Goal: Information Seeking & Learning: Learn about a topic

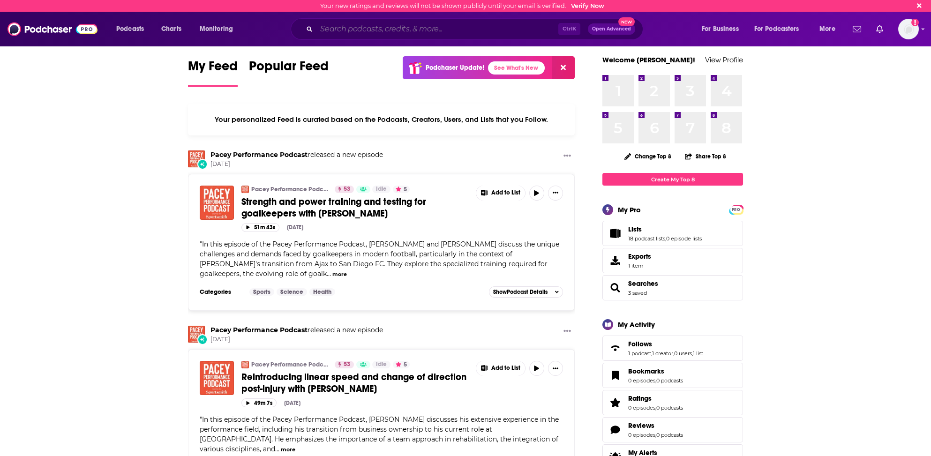
click at [355, 31] on input "Search podcasts, credits, & more..." at bounding box center [438, 29] width 242 height 15
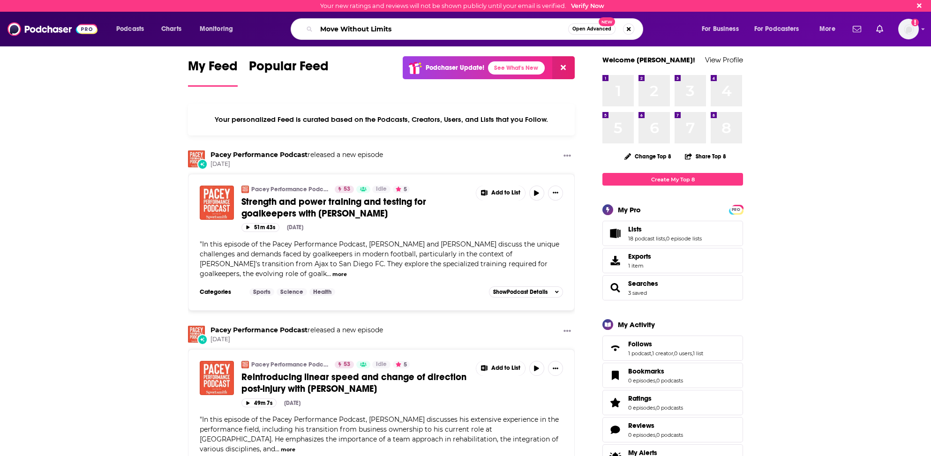
type input "Move Without Limits"
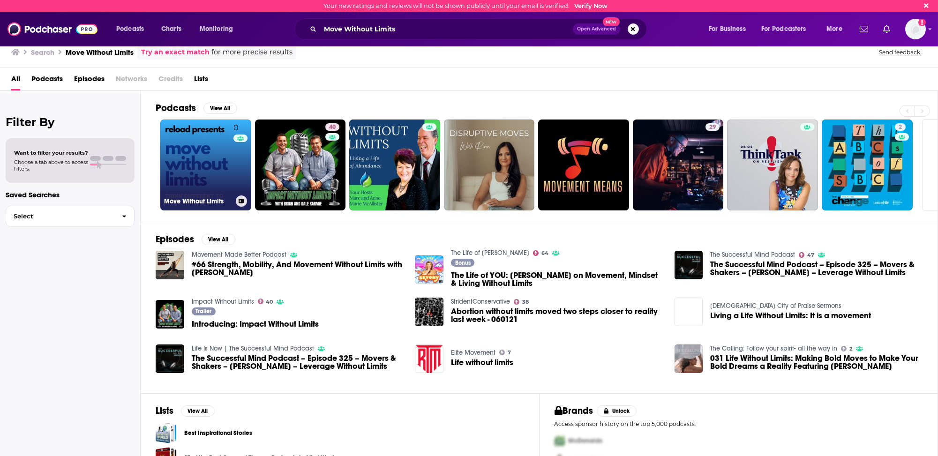
click at [204, 176] on link "0 Move Without Limits" at bounding box center [205, 165] width 91 height 91
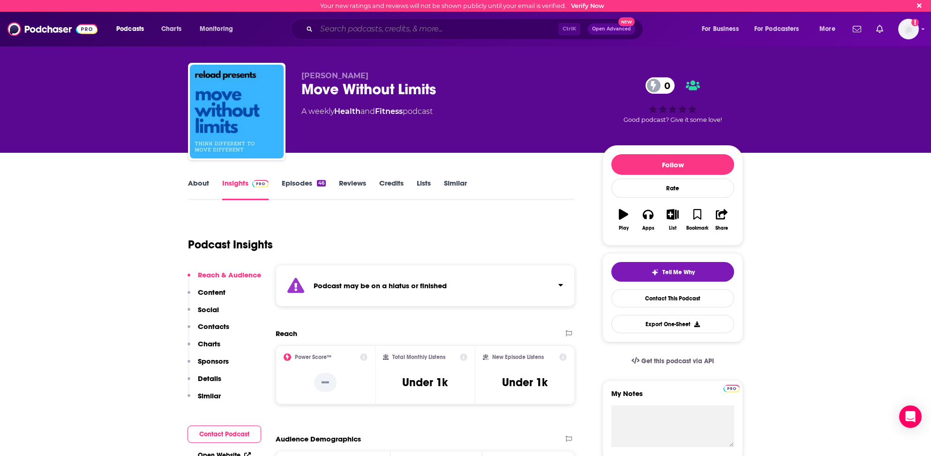
click at [353, 32] on input "Search podcasts, credits, & more..." at bounding box center [438, 29] width 242 height 15
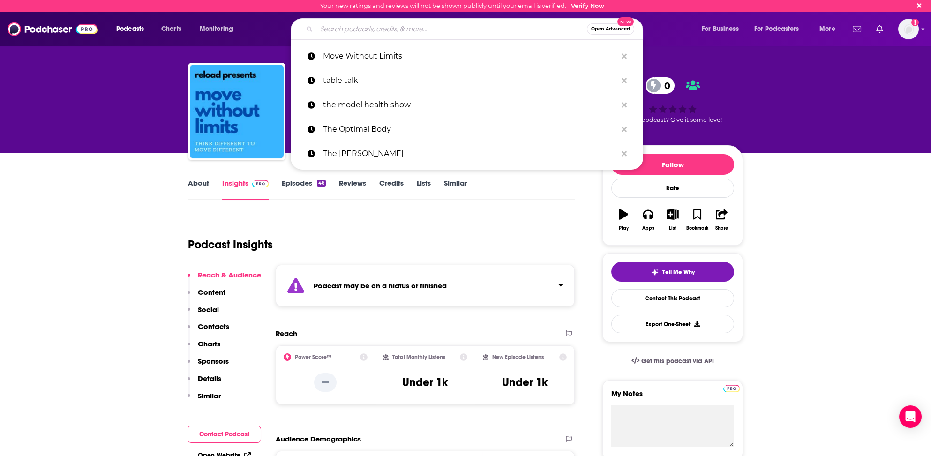
paste input "The Performance Rehabilitation and Strength Training Podcast"
type input "The Performance Rehabilitation and Strength Training Podcast"
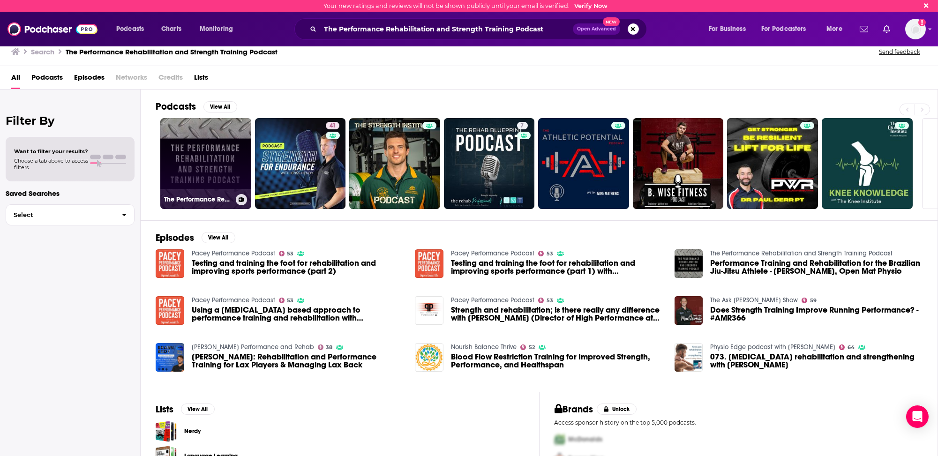
click at [186, 174] on link "The Performance Rehabilitation and Strength Training Podcast" at bounding box center [205, 163] width 91 height 91
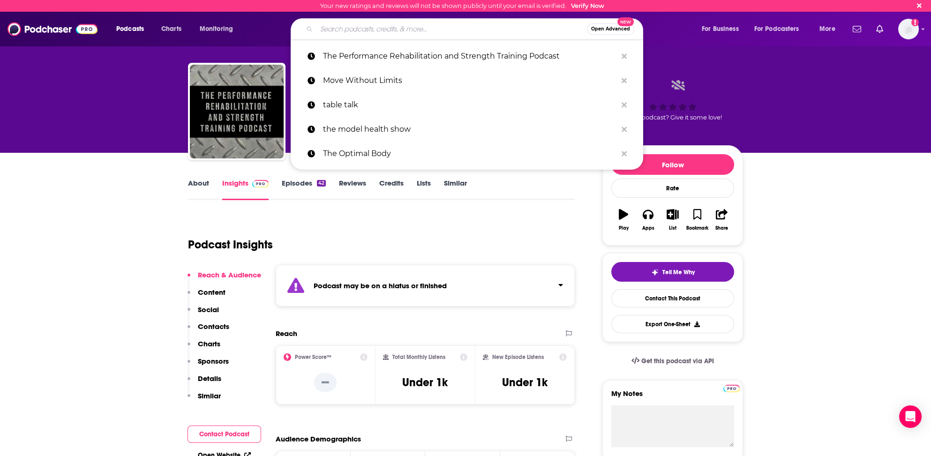
click at [339, 28] on input "Search podcasts, credits, & more..." at bounding box center [452, 29] width 271 height 15
paste input "Mahan Health with Dr. Hanisha"
type input "Mahan Health with Dr. Hanisha"
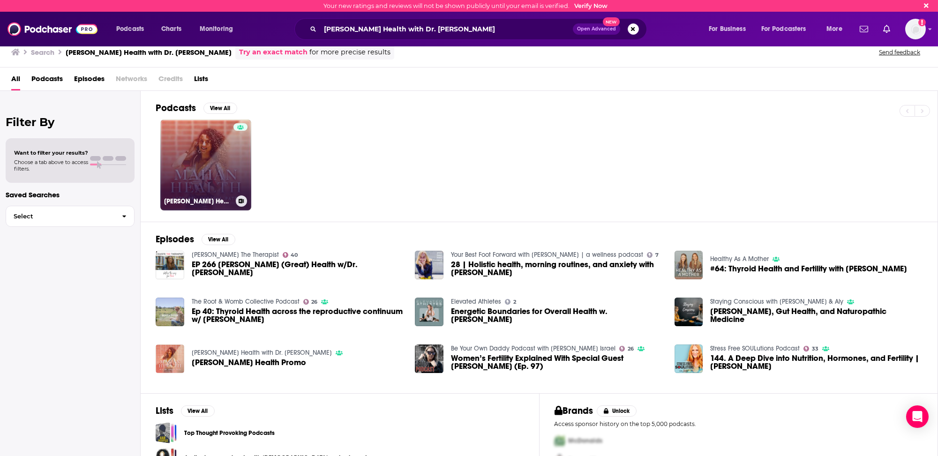
click at [179, 180] on link "Mahan Health with Dr. Hanisha" at bounding box center [205, 165] width 91 height 91
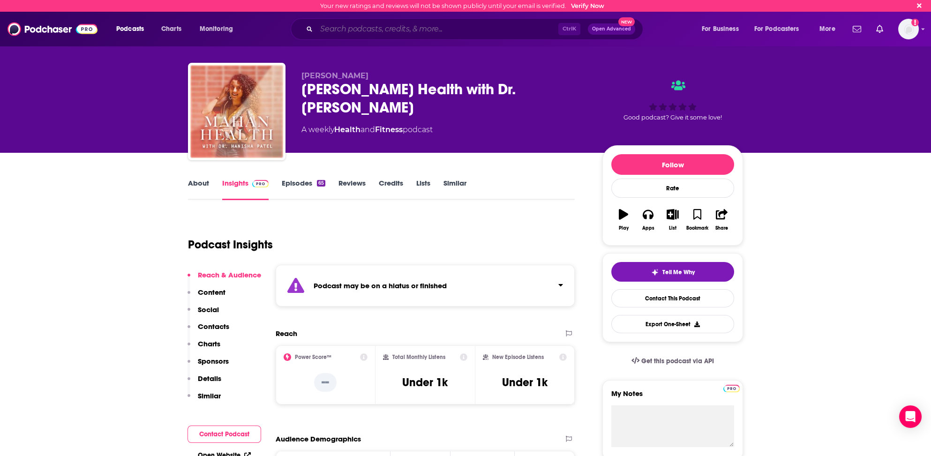
click at [370, 29] on input "Search podcasts, credits, & more..." at bounding box center [438, 29] width 242 height 15
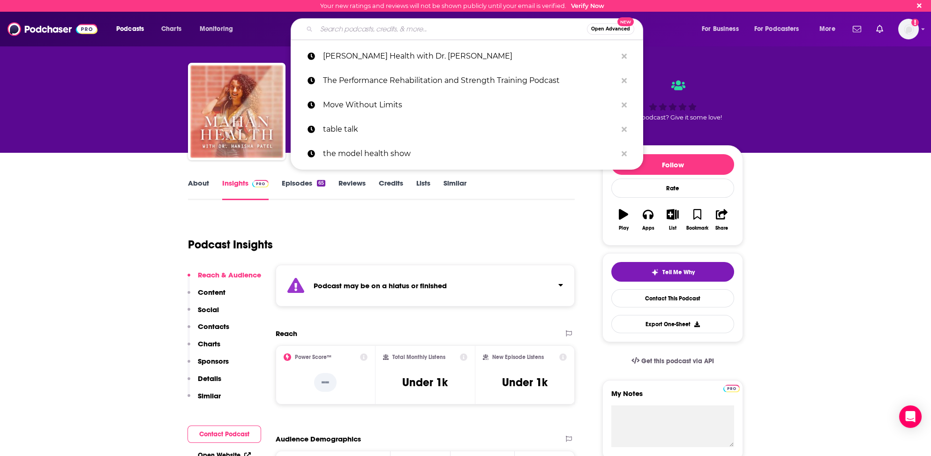
paste input "Podcast Focus / Notes Why it’s relevant to your interest The Wellness Conversat…"
type input "Podcast Focus / Notes Why it’s relevant to your interest The Wellness Conversat…"
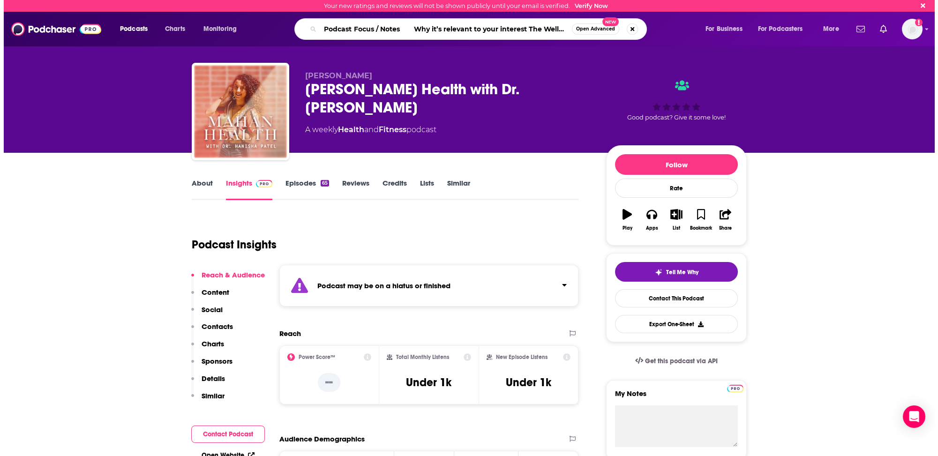
scroll to position [0, 1387]
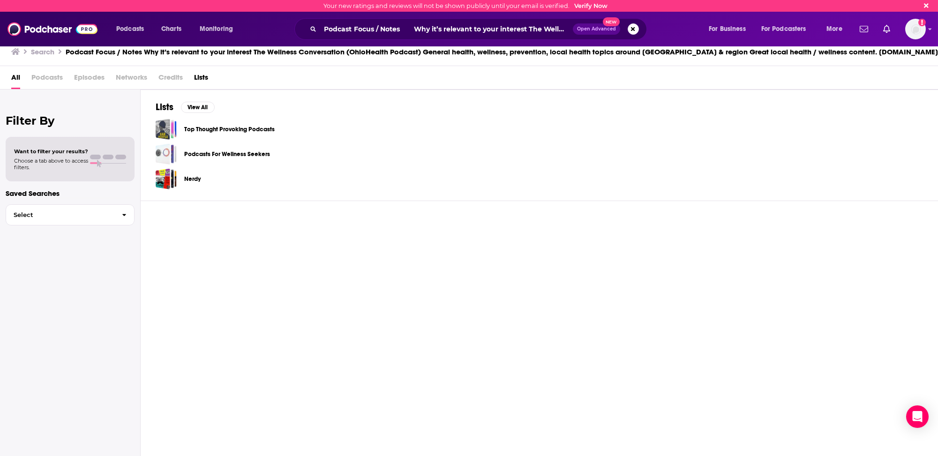
click at [107, 100] on div "Filter By Want to filter your results? Choose a tab above to access filters. Sa…" at bounding box center [70, 318] width 141 height 456
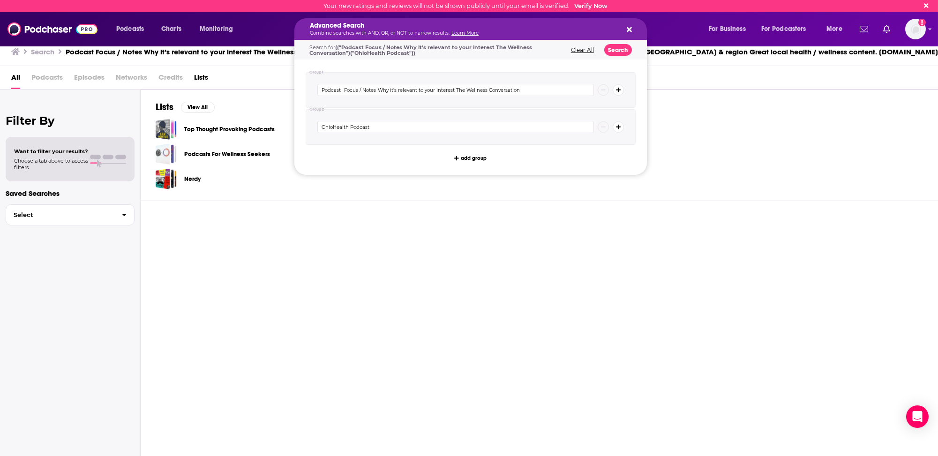
click at [509, 27] on h5 "Advanced Search" at bounding box center [463, 26] width 307 height 7
drag, startPoint x: 509, startPoint y: 27, endPoint x: 415, endPoint y: 35, distance: 94.6
click at [510, 27] on h5 "Advanced Search" at bounding box center [463, 26] width 307 height 7
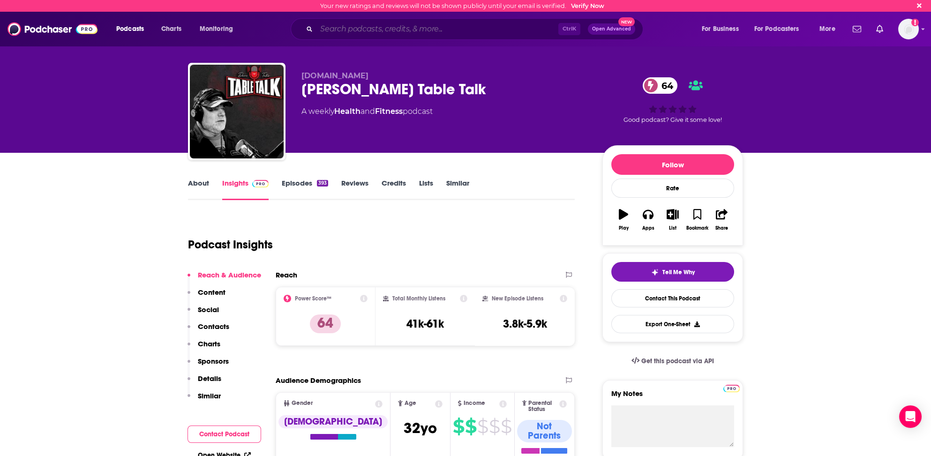
click at [324, 26] on input "Search podcasts, credits, & more..." at bounding box center [438, 29] width 242 height 15
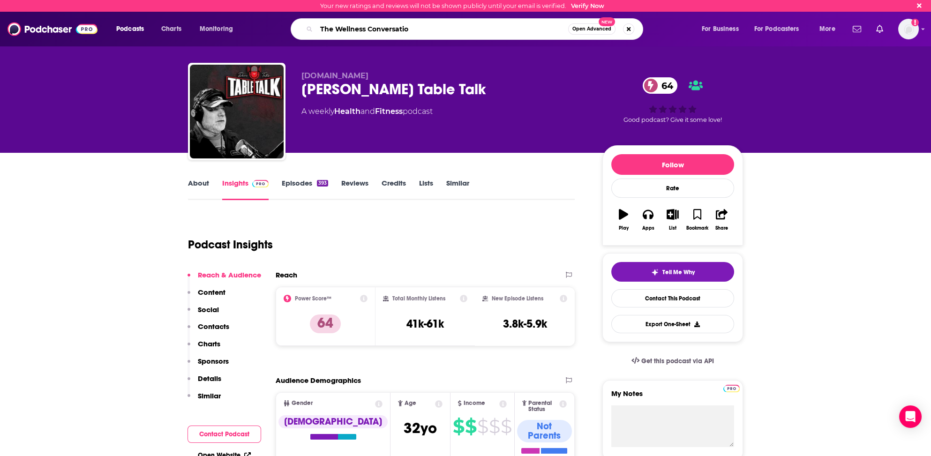
type input "The Wellness Conversation"
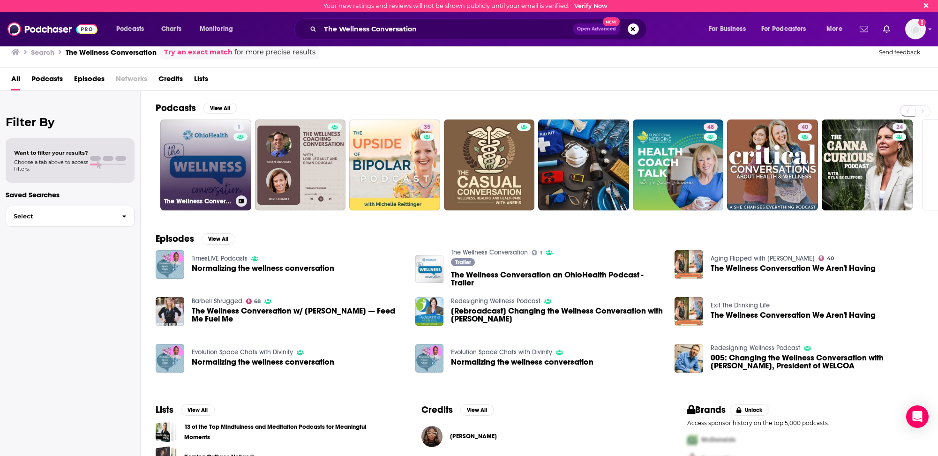
click at [186, 174] on link "1 The Wellness Conversation" at bounding box center [205, 165] width 91 height 91
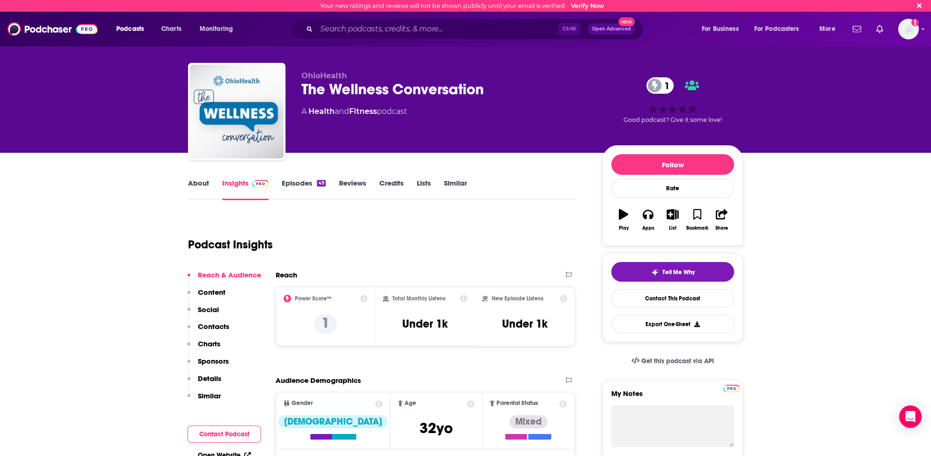
click at [212, 323] on p "Contacts" at bounding box center [213, 326] width 31 height 9
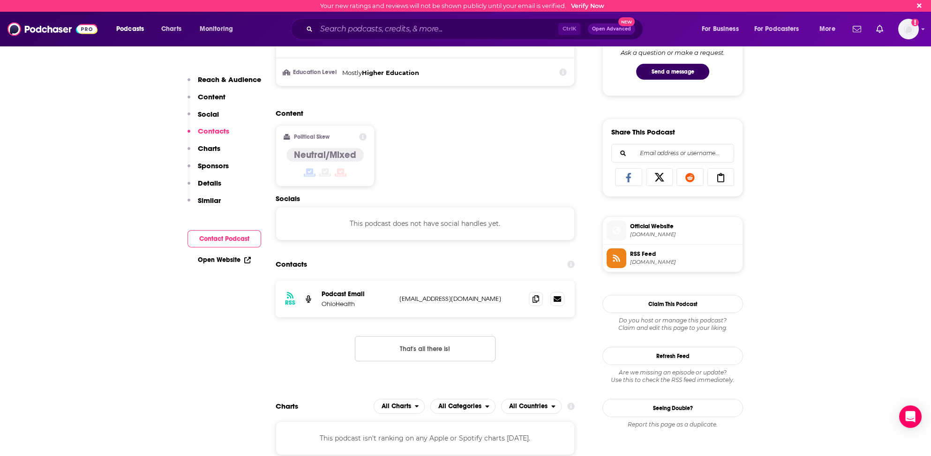
scroll to position [488, 0]
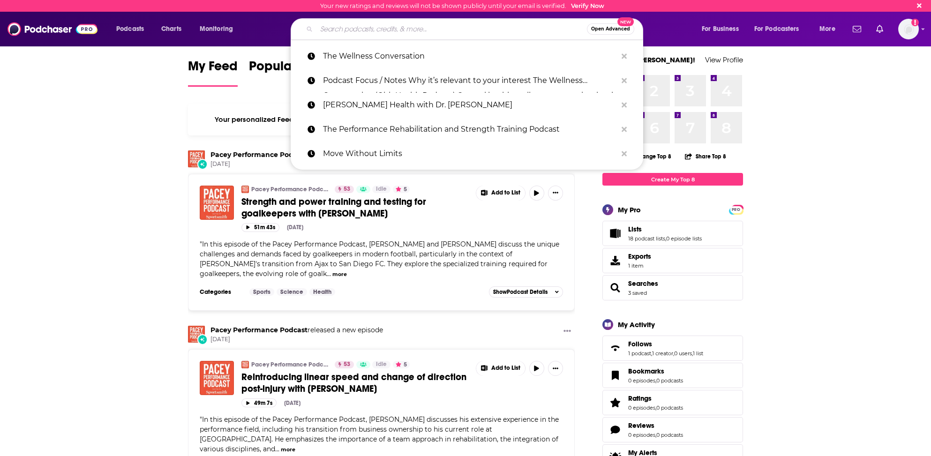
click at [357, 27] on input "Search podcasts, credits, & more..." at bounding box center [452, 29] width 271 height 15
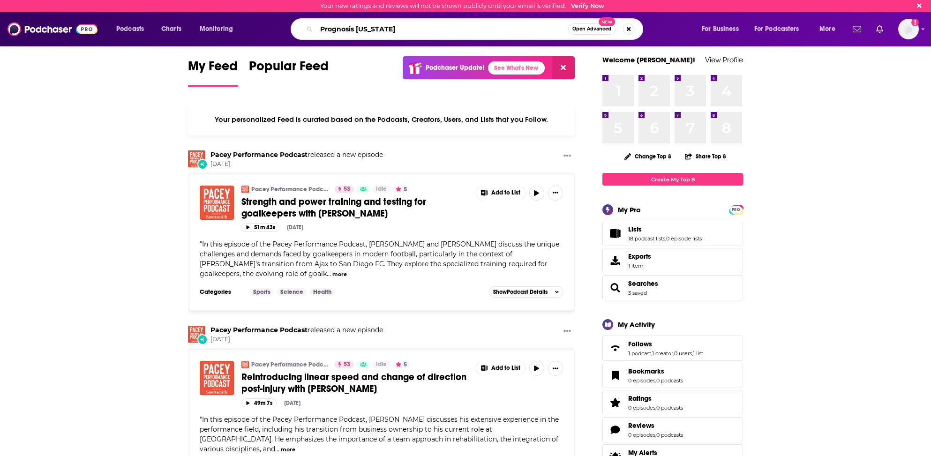
type input "Prognosis Ohio"
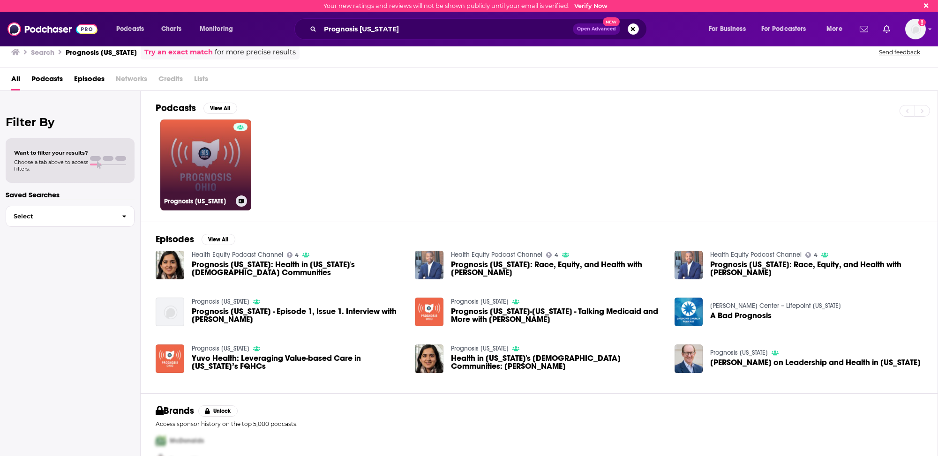
click at [188, 180] on link "Prognosis Ohio" at bounding box center [205, 165] width 91 height 91
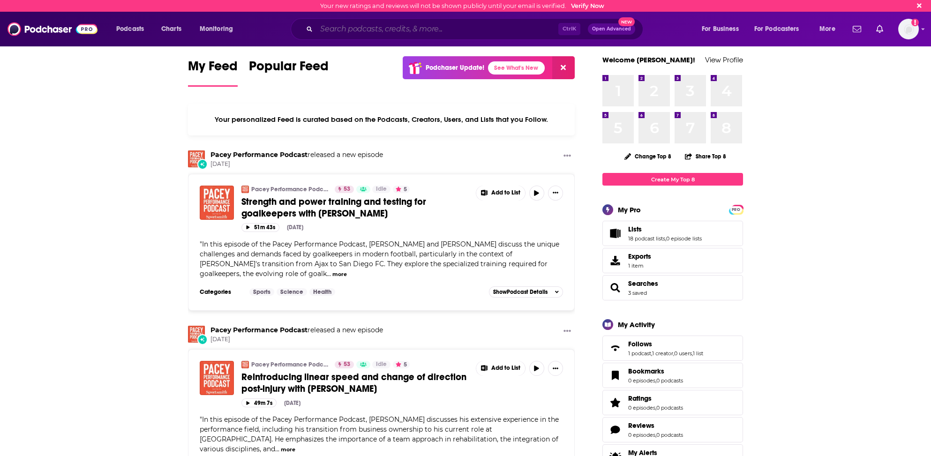
click at [326, 30] on input "Search podcasts, credits, & more..." at bounding box center [438, 29] width 242 height 15
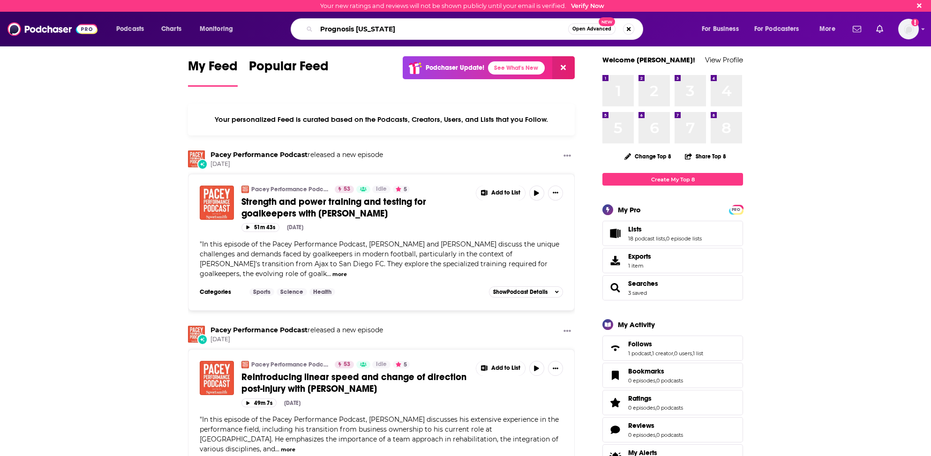
type input "Prognosis Ohio"
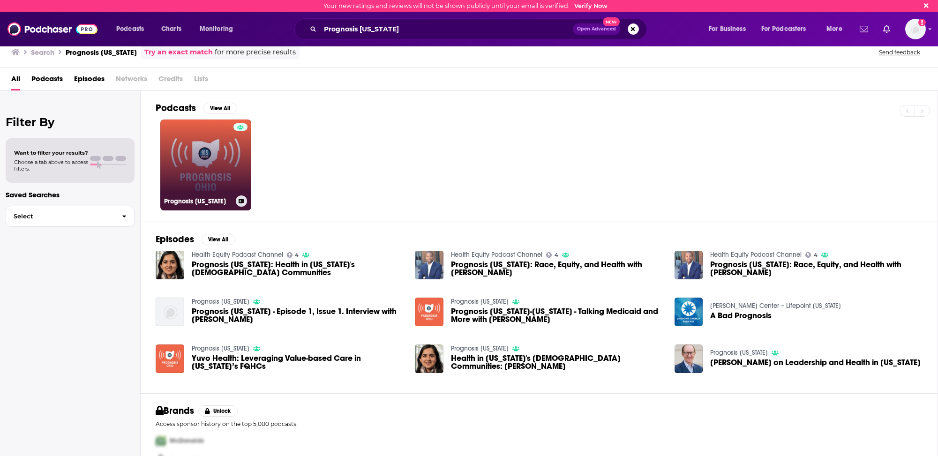
click at [200, 188] on link "Prognosis Ohio" at bounding box center [205, 165] width 91 height 91
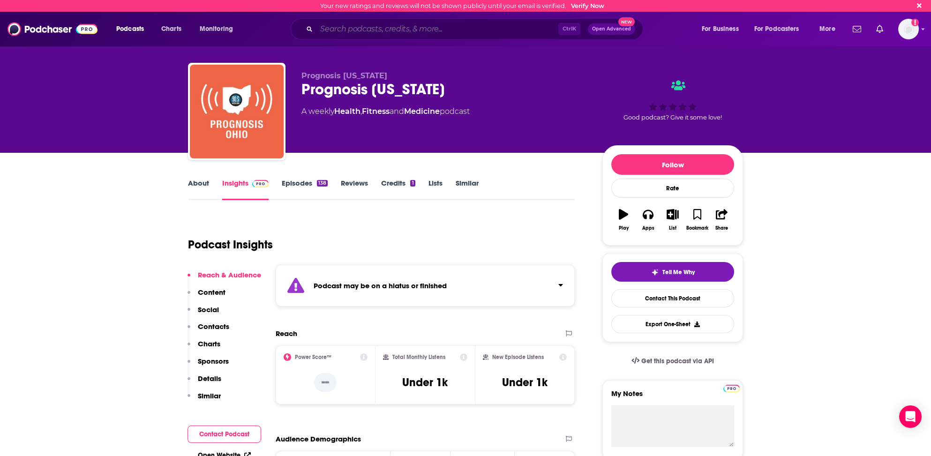
click at [324, 30] on input "Search podcasts, credits, & more..." at bounding box center [438, 29] width 242 height 15
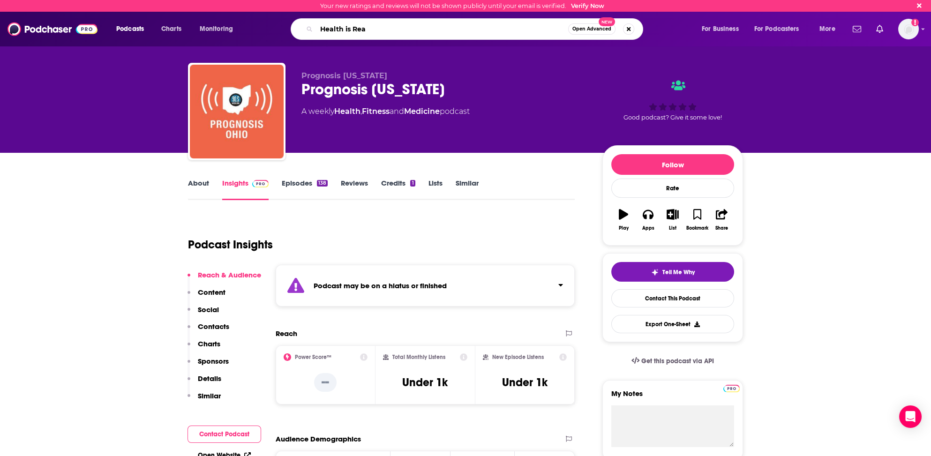
type input "Health is Real"
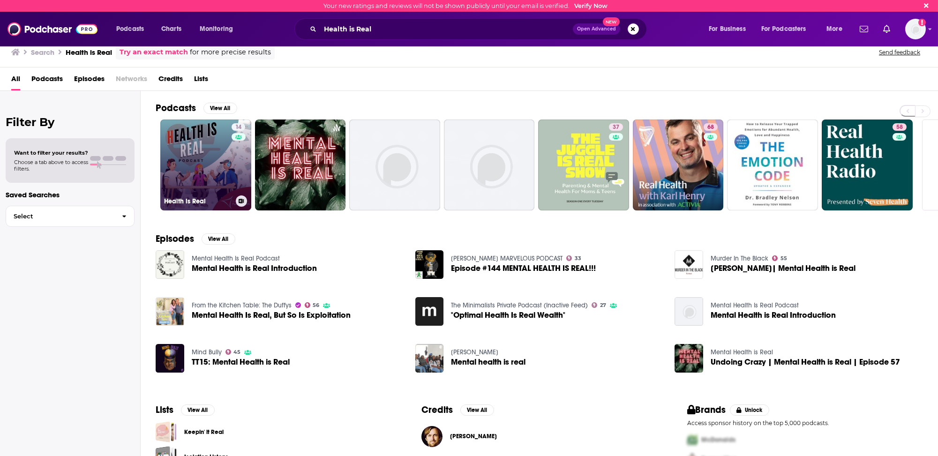
click at [190, 161] on link "14 Health is Real" at bounding box center [205, 165] width 91 height 91
